Goal: Task Accomplishment & Management: Manage account settings

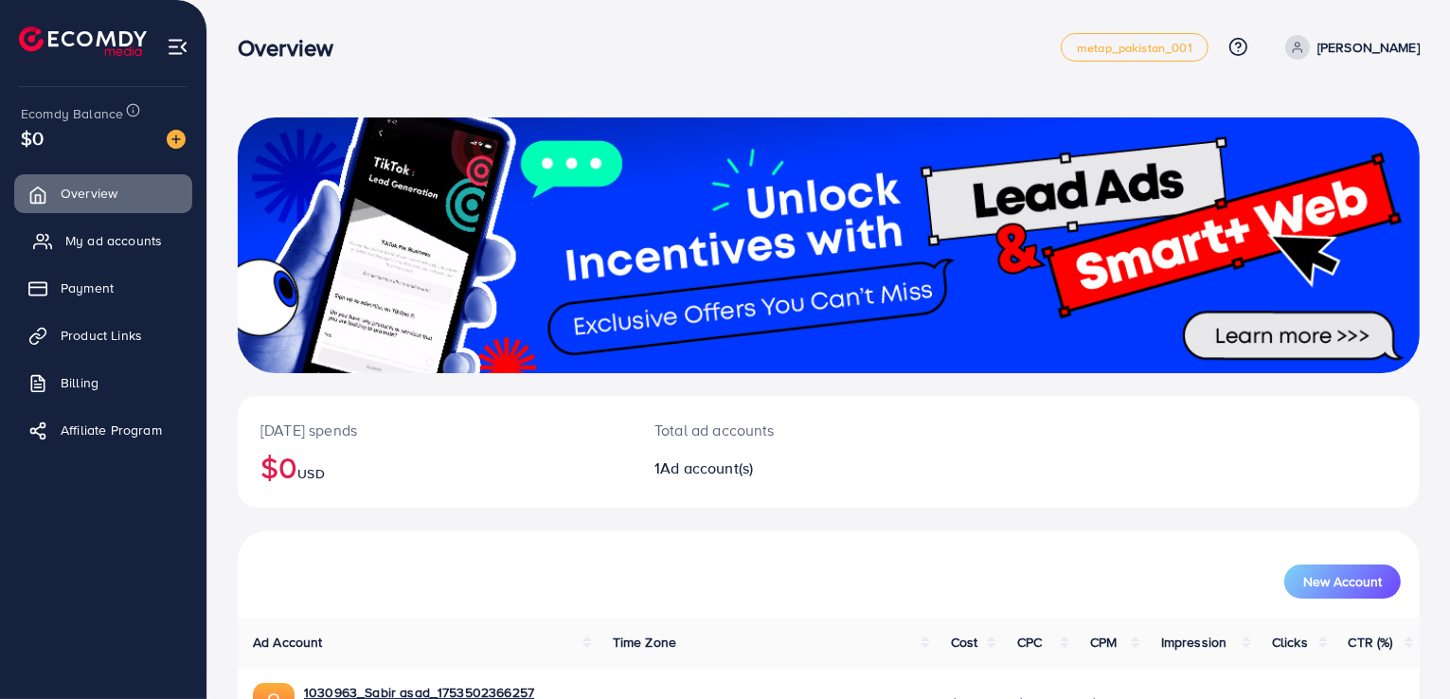
click at [85, 248] on span "My ad accounts" at bounding box center [113, 240] width 97 height 19
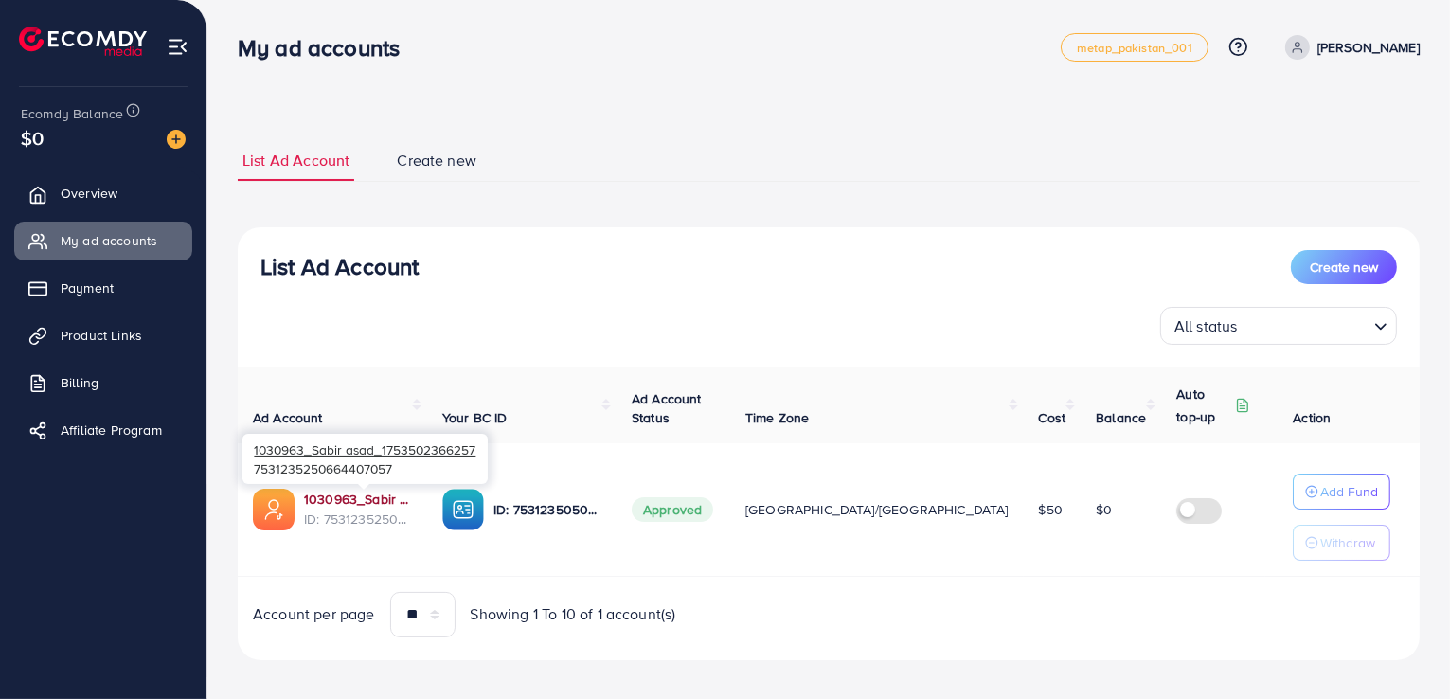
click at [369, 498] on link "1030963_Sabir asad_1753502366257" at bounding box center [358, 499] width 108 height 19
click at [1354, 43] on p "[PERSON_NAME]" at bounding box center [1369, 47] width 102 height 23
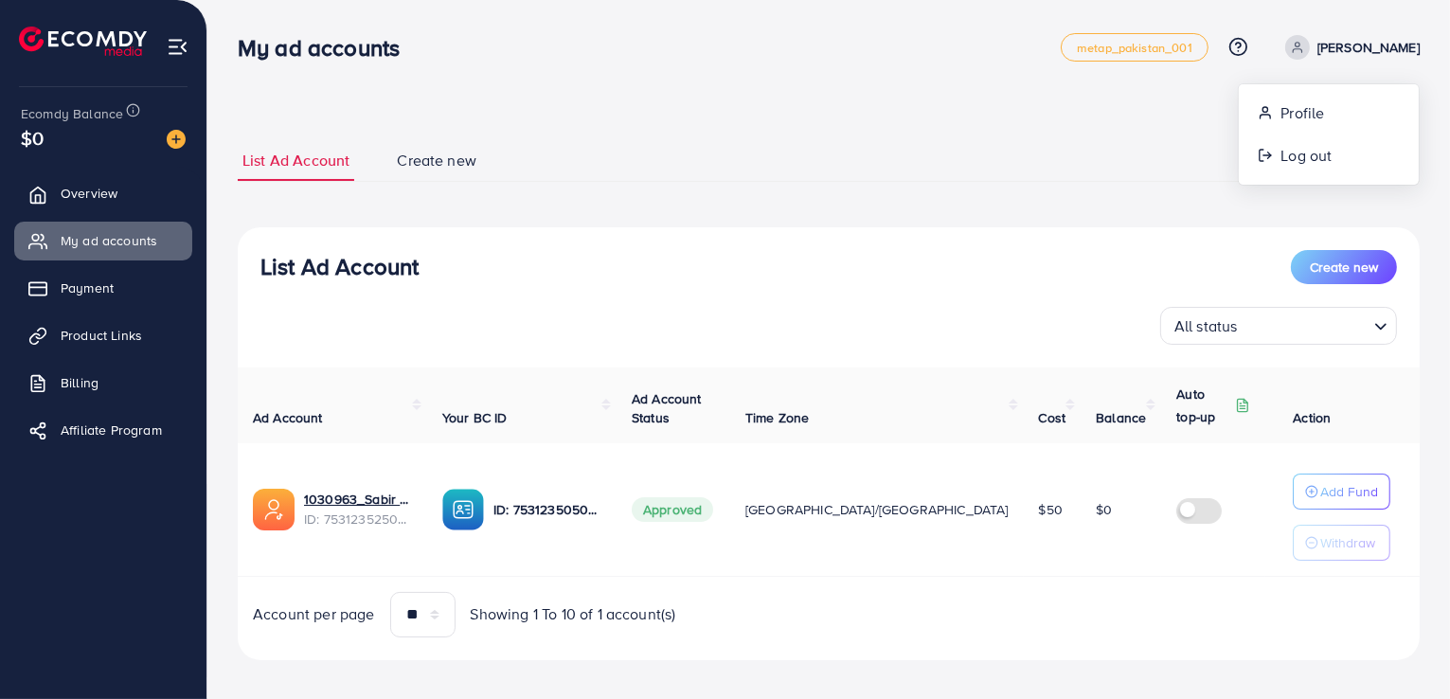
click at [1354, 43] on p "[PERSON_NAME]" at bounding box center [1369, 47] width 102 height 23
drag, startPoint x: 1128, startPoint y: 137, endPoint x: 1137, endPoint y: 130, distance: 11.4
click at [1127, 134] on div "List Ad Account Create new List Ad Account Create new All status Loading... Ad …" at bounding box center [829, 400] width 1182 height 566
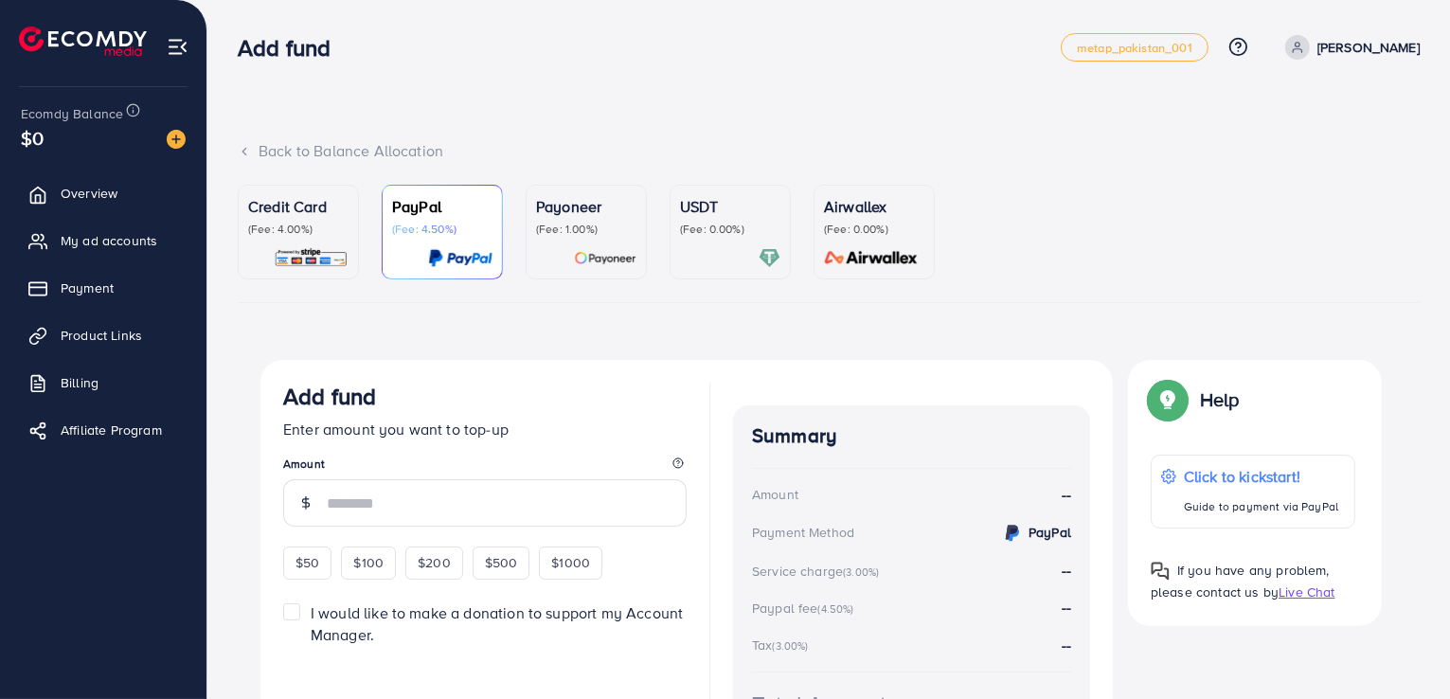
click at [993, 93] on div "Back to Balance Allocation Credit Card (Fee: 4.00%) PayPal (Fee: 4.50%) Payonee…" at bounding box center [828, 415] width 1243 height 831
